Goal: Task Accomplishment & Management: Manage account settings

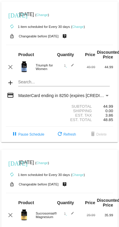
click at [78, 28] on link "Change" at bounding box center [78, 27] width 12 height 4
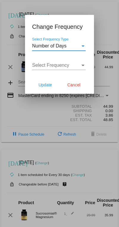
click at [81, 67] on div "Select Frequency" at bounding box center [82, 65] width 5 height 5
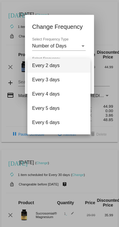
click at [79, 47] on div at bounding box center [59, 113] width 119 height 227
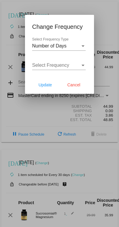
click at [75, 86] on span "Cancel" at bounding box center [73, 85] width 13 height 5
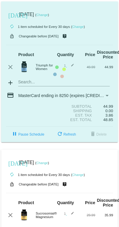
click at [14, 11] on mat-icon "[DATE]" at bounding box center [11, 14] width 7 height 7
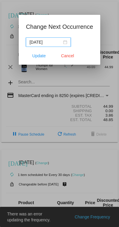
click at [64, 42] on div "[DATE]" at bounding box center [48, 42] width 38 height 7
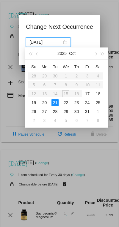
click at [94, 51] on button "button" at bounding box center [95, 54] width 7 height 12
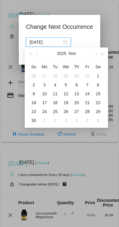
click at [49, 94] on td "10" at bounding box center [44, 93] width 11 height 9
type input "[DATE]"
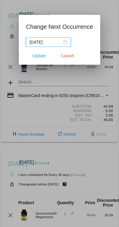
click at [37, 56] on span "Update" at bounding box center [38, 55] width 13 height 5
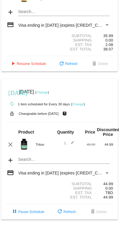
scroll to position [235, 0]
click at [48, 91] on link "Change" at bounding box center [42, 93] width 12 height 4
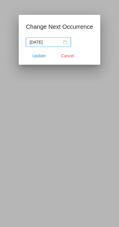
click at [65, 39] on nz-date-picker "[DATE]" at bounding box center [48, 42] width 45 height 10
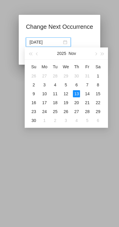
click at [94, 53] on button "button" at bounding box center [95, 54] width 7 height 12
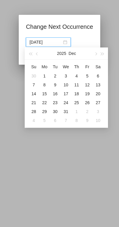
click at [79, 85] on div "11" at bounding box center [76, 84] width 7 height 7
type input "[DATE]"
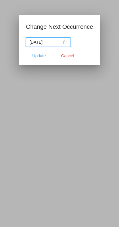
click at [46, 52] on button "Update" at bounding box center [39, 56] width 26 height 11
